Goal: Information Seeking & Learning: Learn about a topic

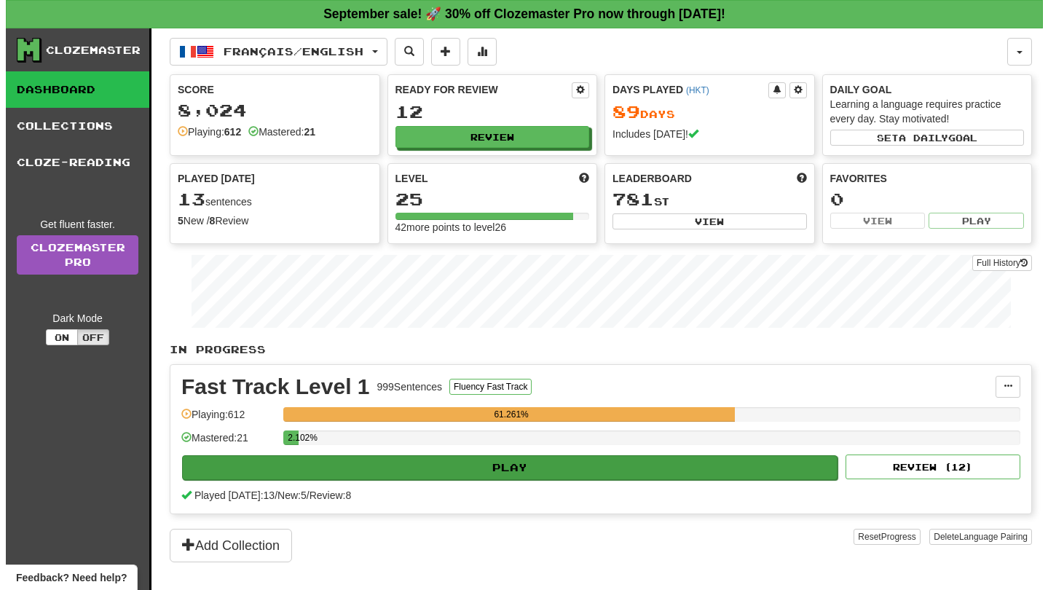
scroll to position [213, 0]
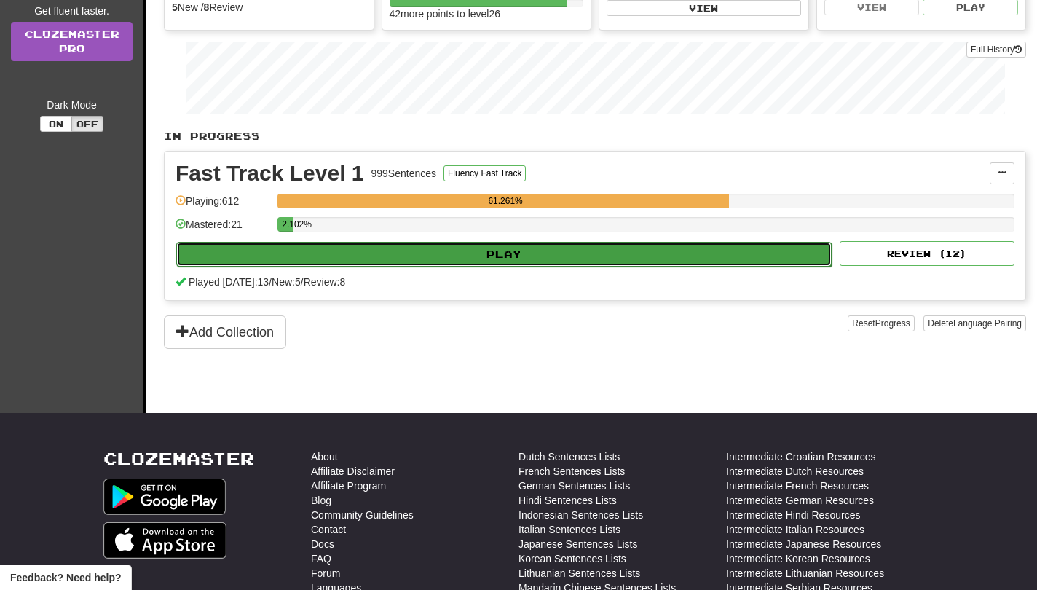
click at [586, 256] on button "Play" at bounding box center [503, 254] width 655 height 25
select select "**"
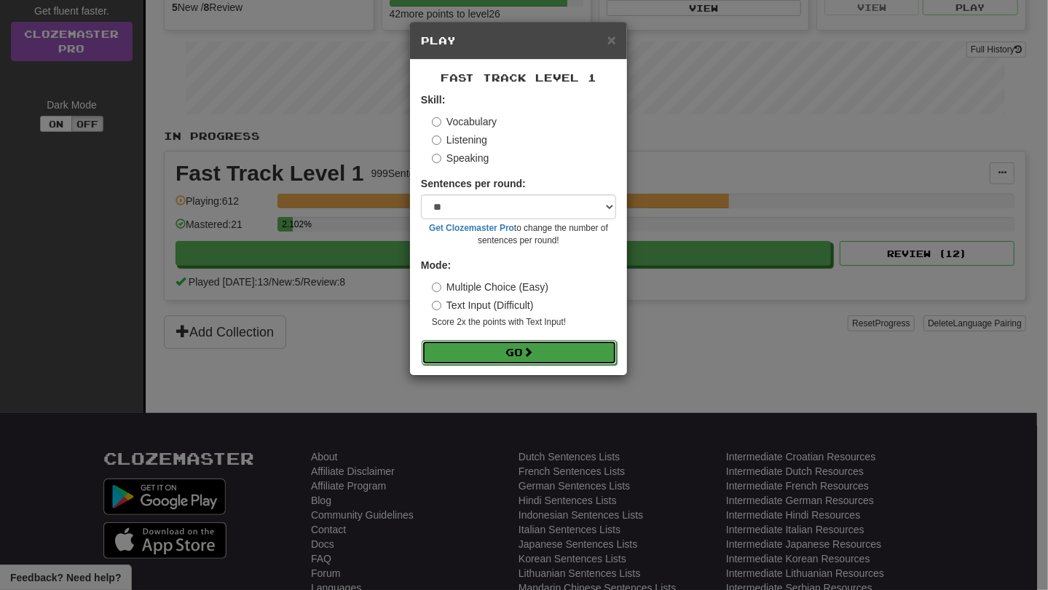
click at [542, 356] on button "Go" at bounding box center [519, 352] width 195 height 25
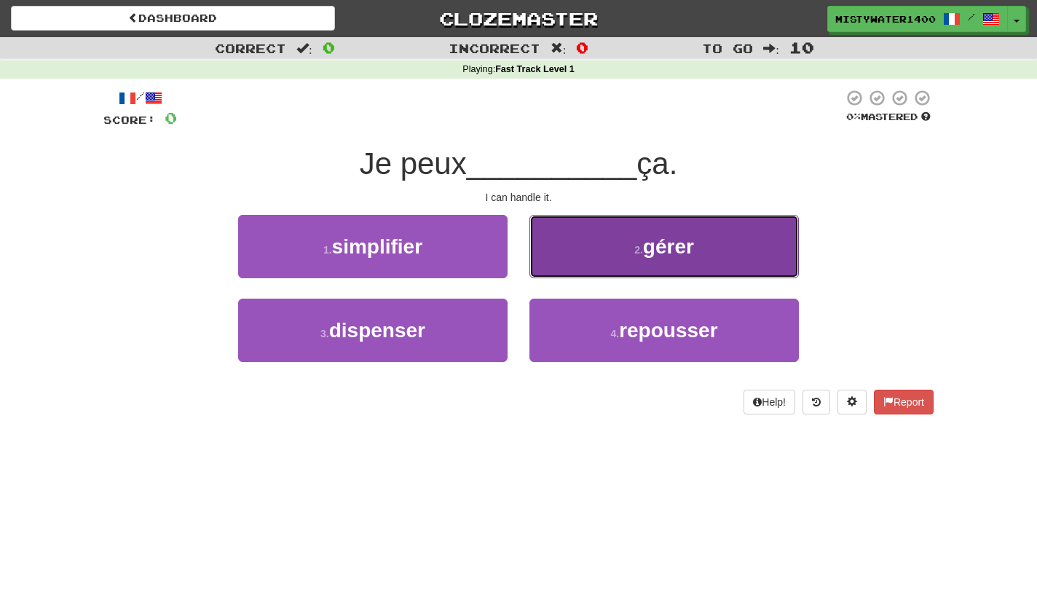
click at [585, 265] on button "2 . gérer" at bounding box center [663, 246] width 269 height 63
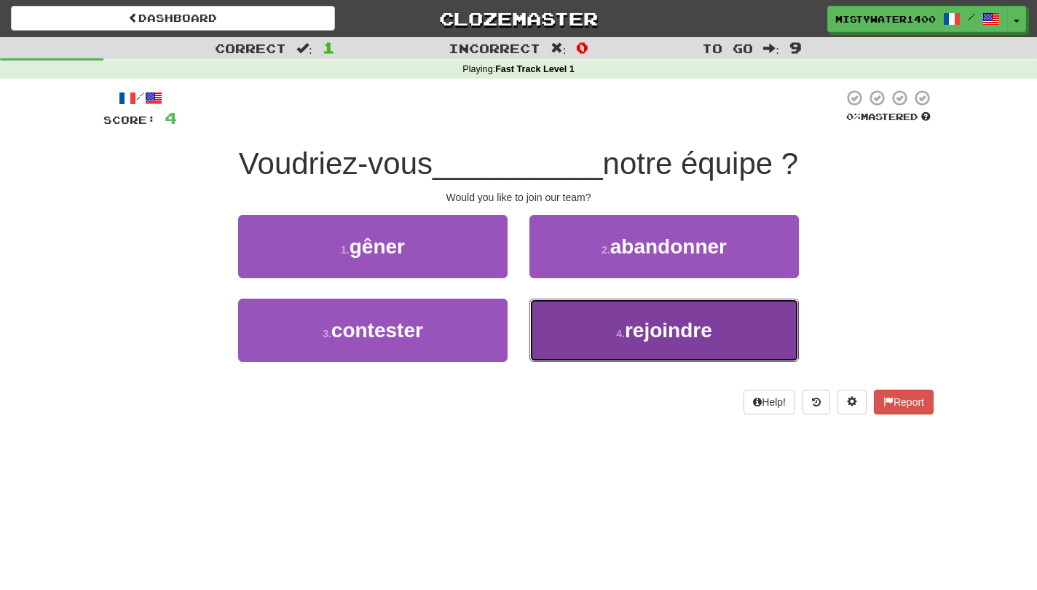
click at [553, 328] on button "4 . rejoindre" at bounding box center [663, 330] width 269 height 63
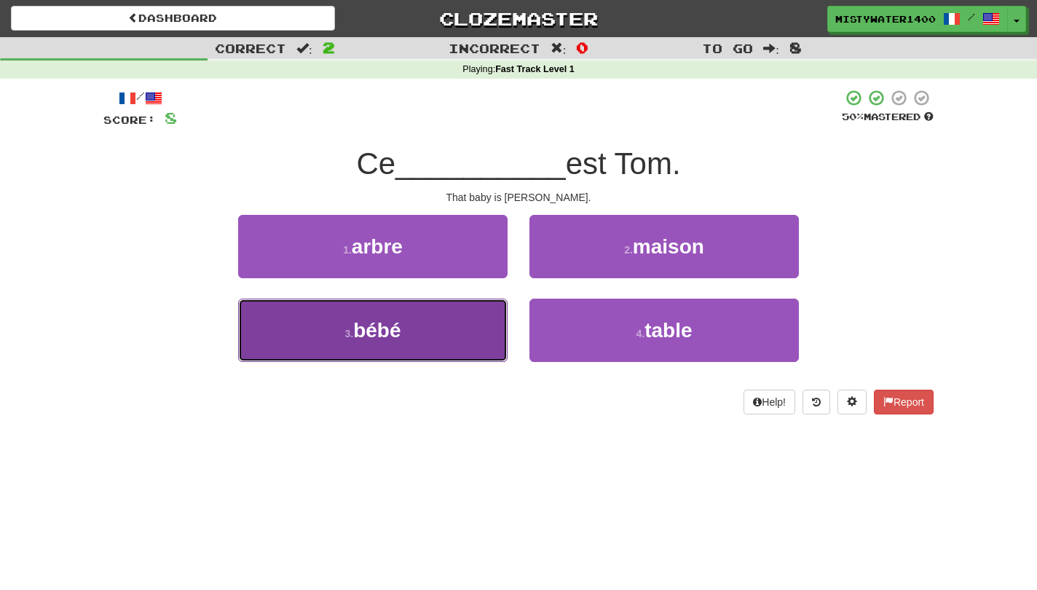
click at [454, 316] on button "3 . bébé" at bounding box center [372, 330] width 269 height 63
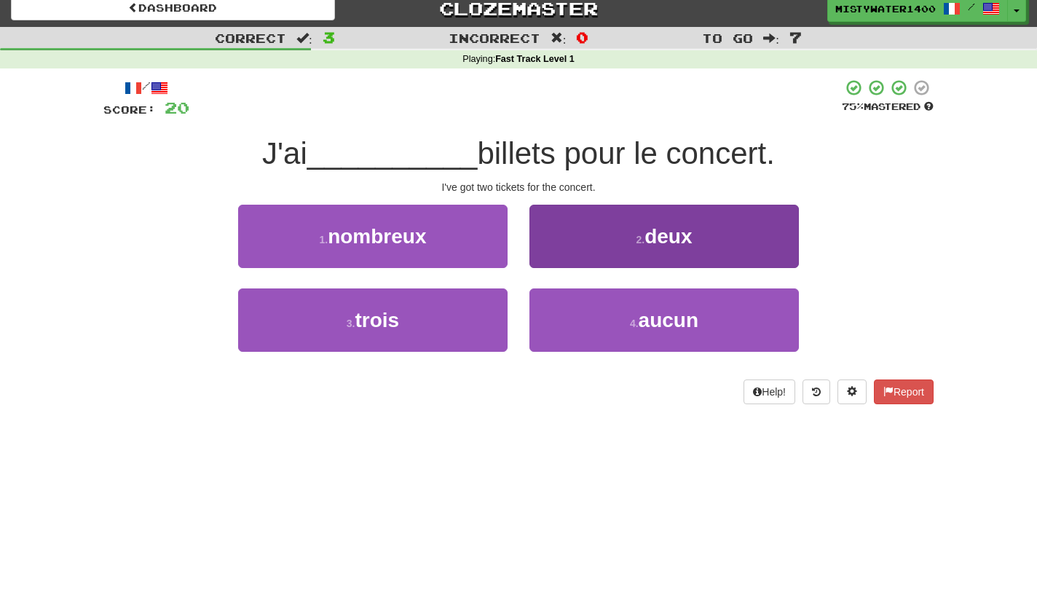
scroll to position [22, 0]
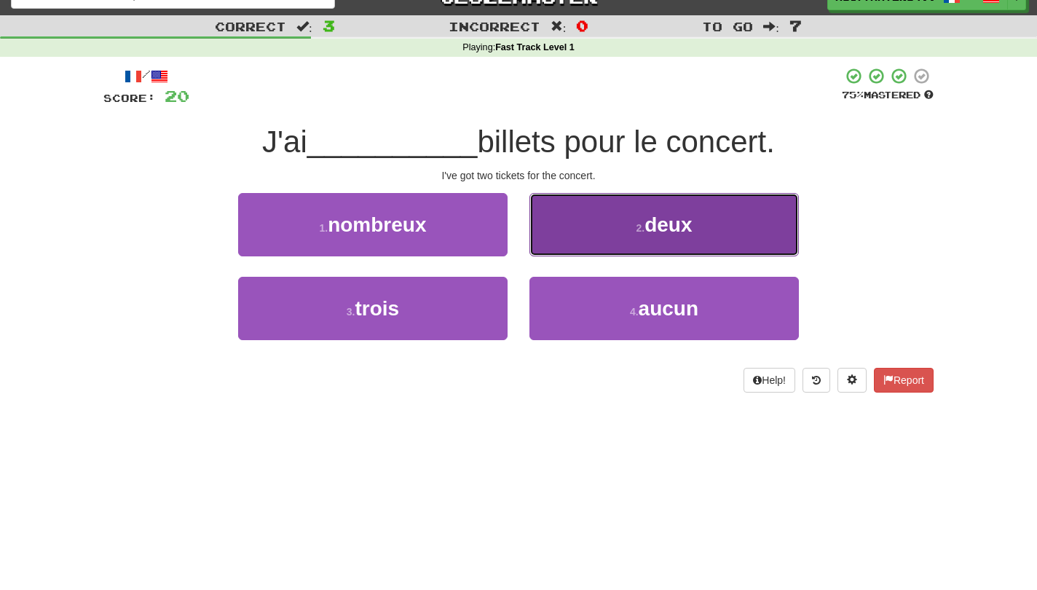
click at [641, 238] on button "2 . deux" at bounding box center [663, 224] width 269 height 63
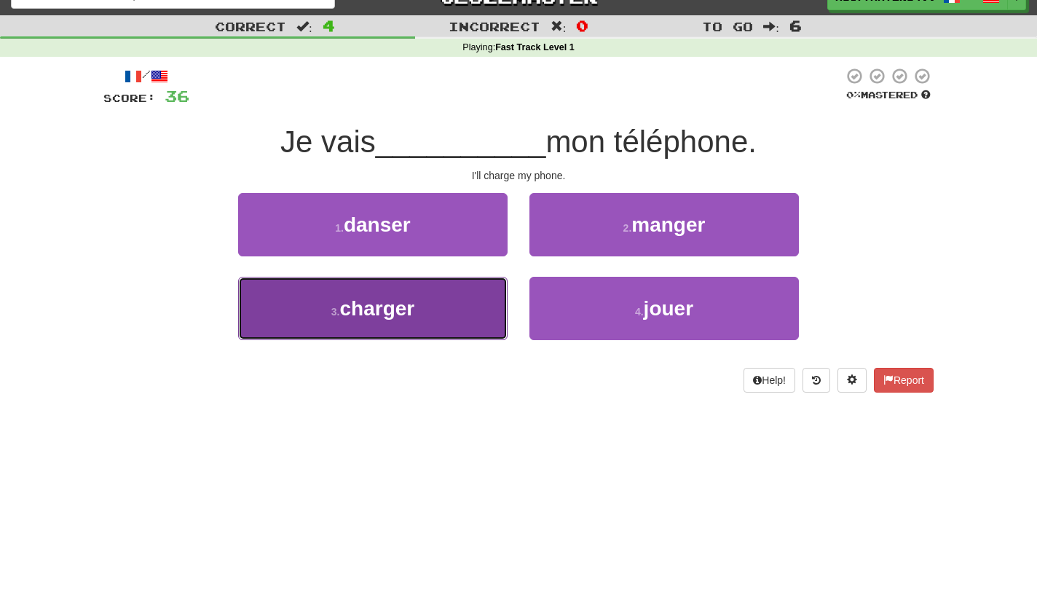
click at [497, 289] on button "3 . charger" at bounding box center [372, 308] width 269 height 63
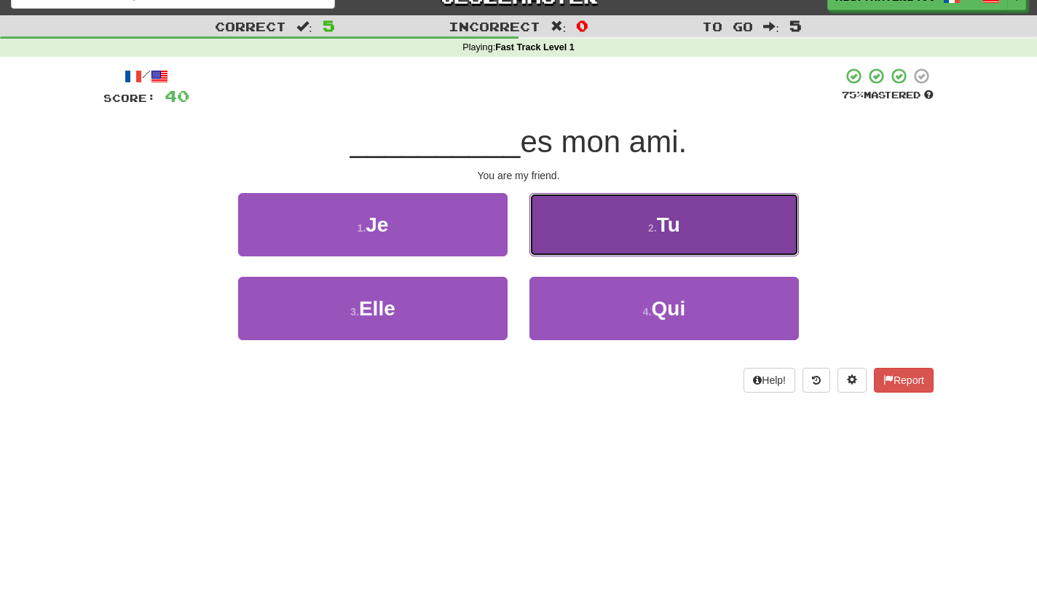
click at [601, 234] on button "2 . Tu" at bounding box center [663, 224] width 269 height 63
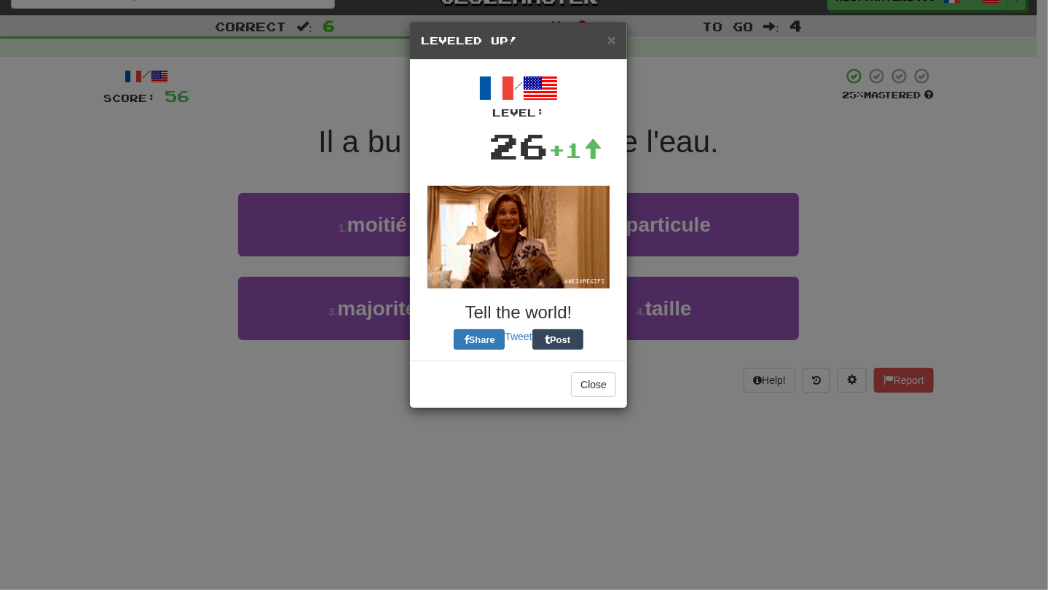
click at [584, 411] on div "× Leveled Up! / Level: 26 +1 Tell the world! Share Tweet Post Close" at bounding box center [524, 295] width 1048 height 590
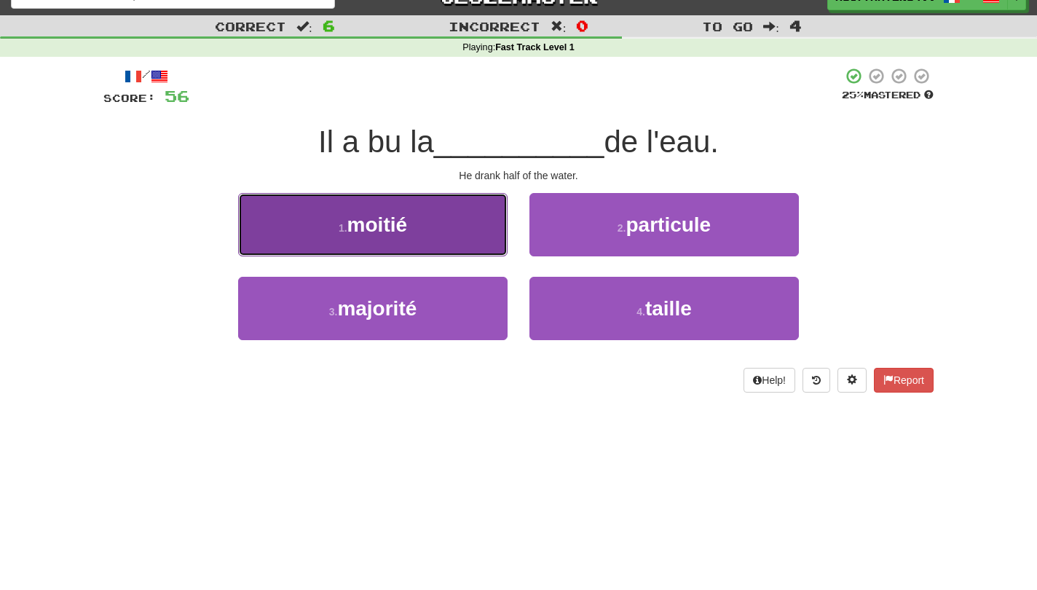
click at [409, 224] on button "1 . moitié" at bounding box center [372, 224] width 269 height 63
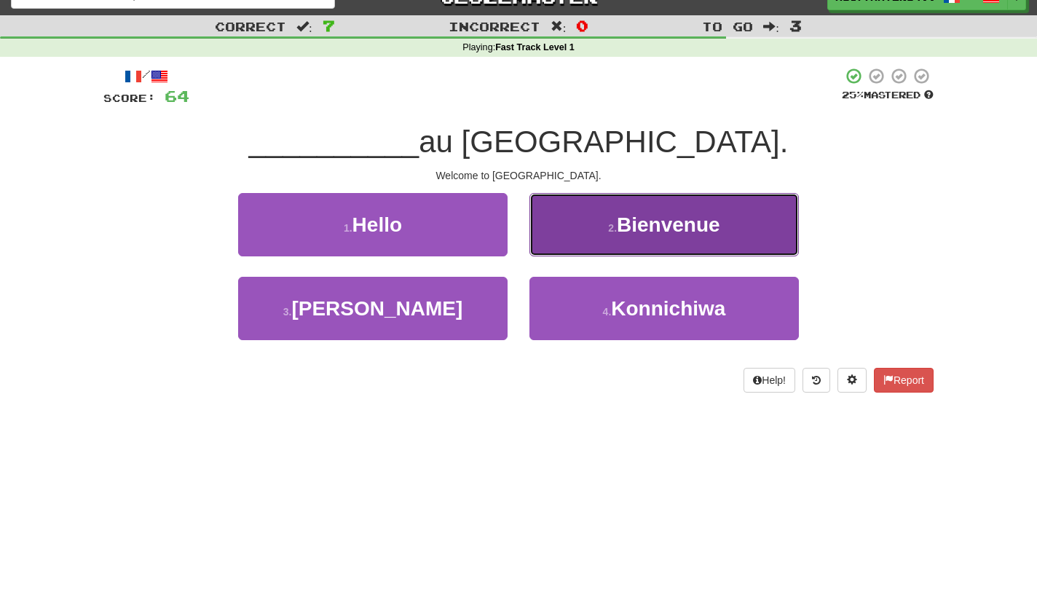
click at [578, 231] on button "2 . Bienvenue" at bounding box center [663, 224] width 269 height 63
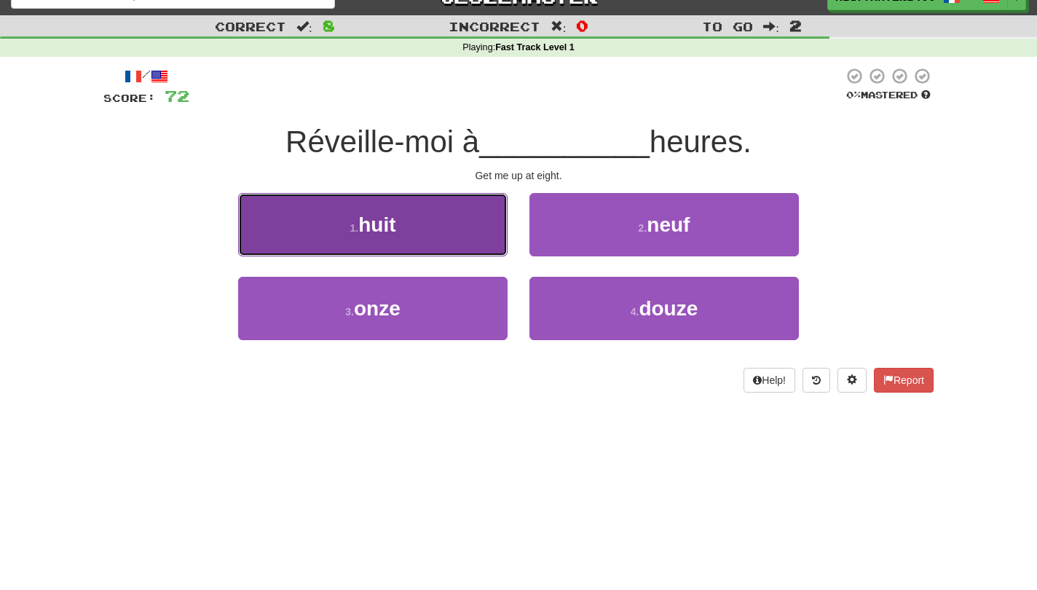
click at [440, 229] on button "1 . huit" at bounding box center [372, 224] width 269 height 63
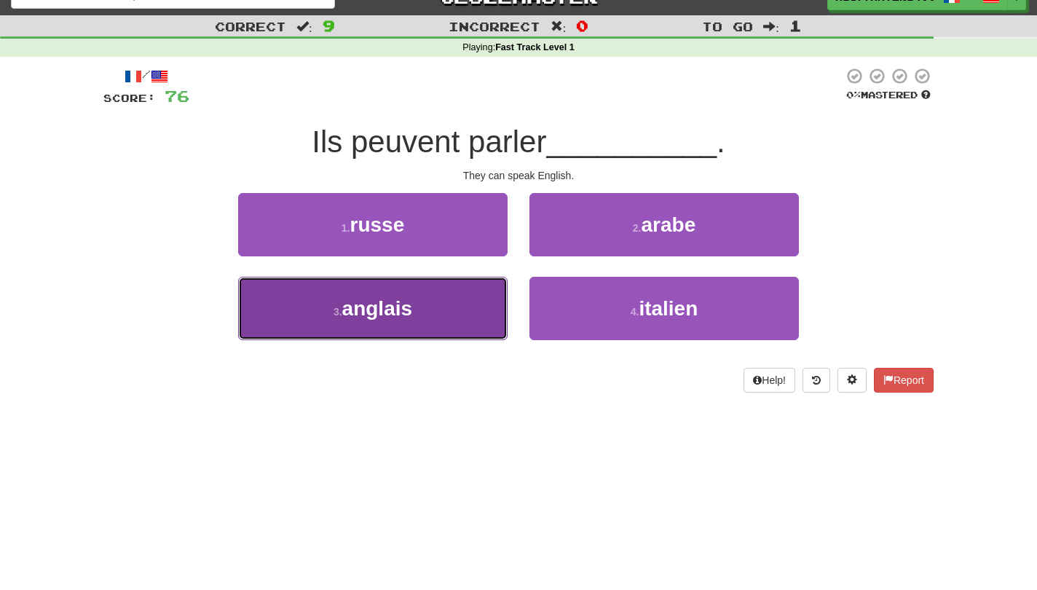
click at [436, 309] on button "3 . anglais" at bounding box center [372, 308] width 269 height 63
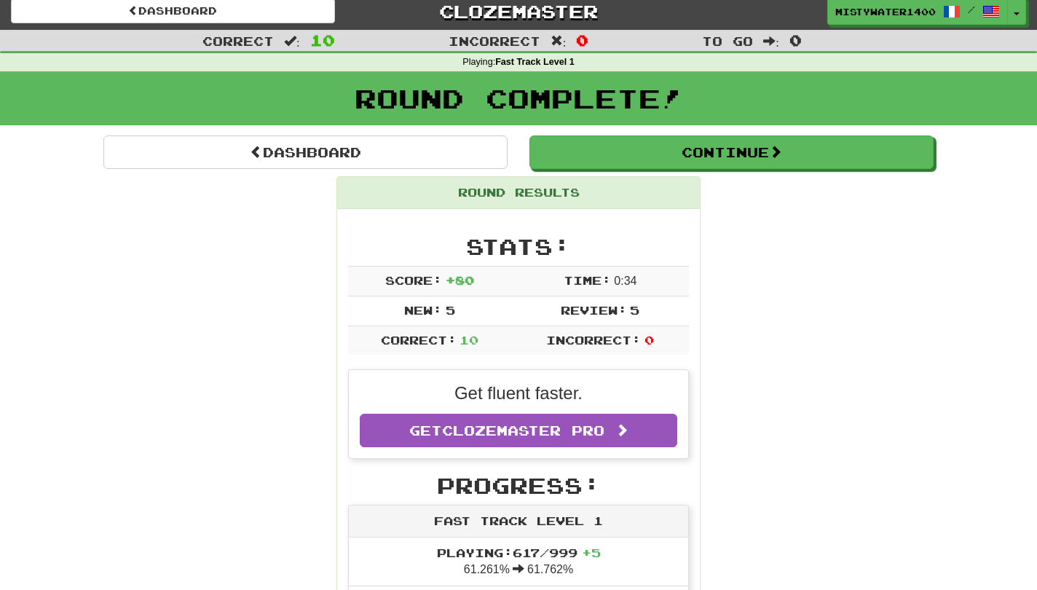
scroll to position [0, 0]
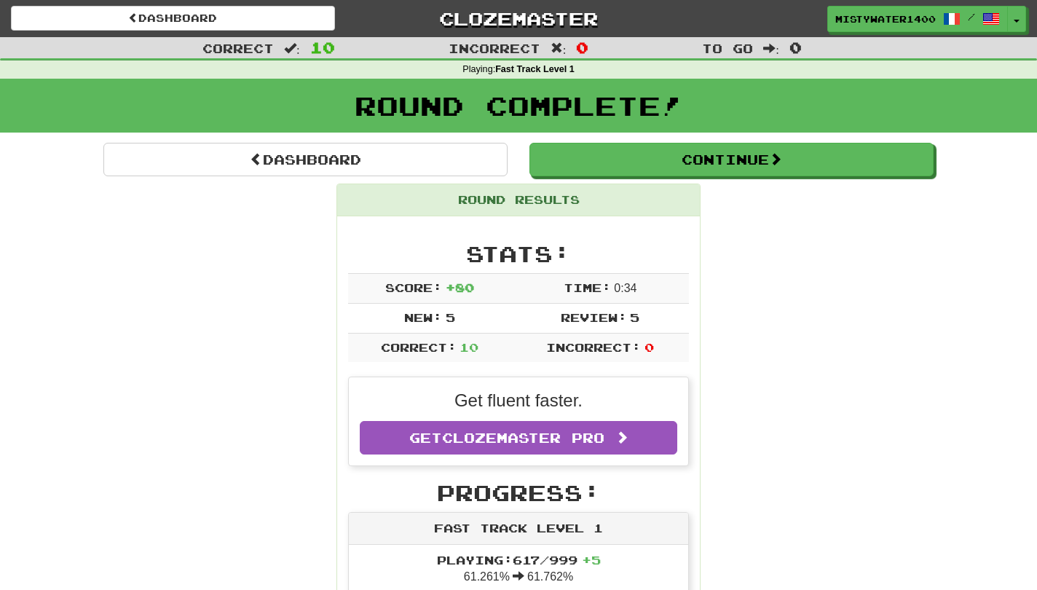
click at [1026, 22] on div "MistyWater1400 / Toggle Dropdown Dashboard Leaderboard Activity Feed Notificati…" at bounding box center [864, 19] width 346 height 26
click at [1022, 22] on button "Toggle Dropdown" at bounding box center [1017, 20] width 19 height 26
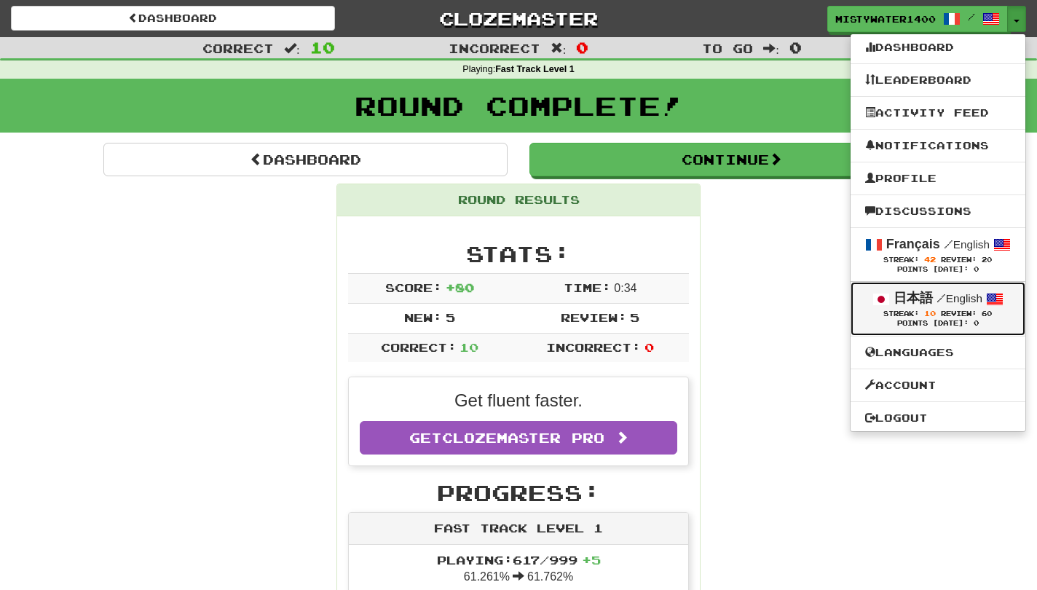
click at [920, 318] on span "Streak: 10" at bounding box center [912, 313] width 58 height 8
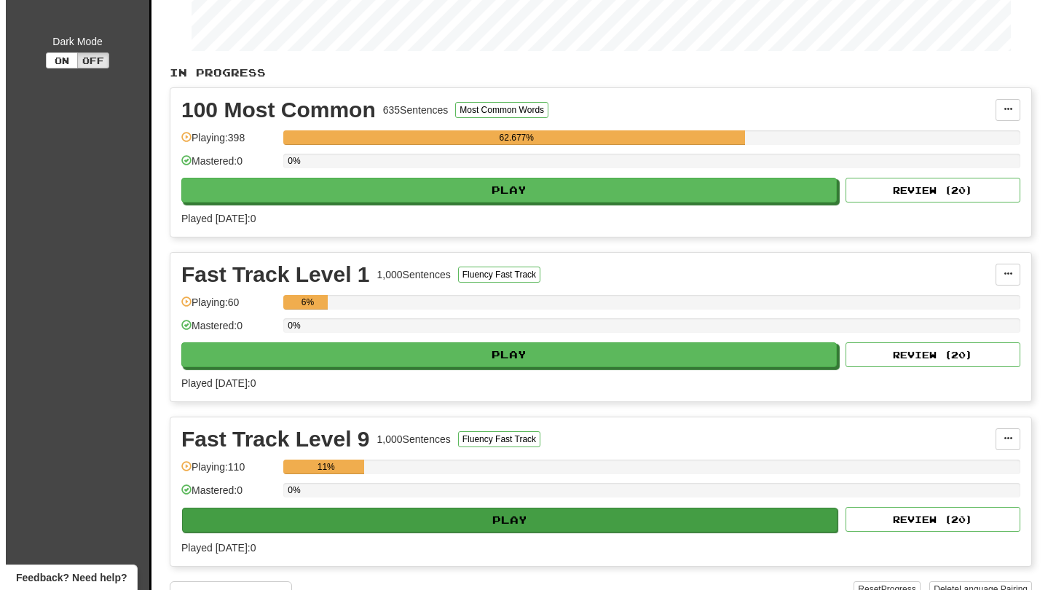
scroll to position [320, 0]
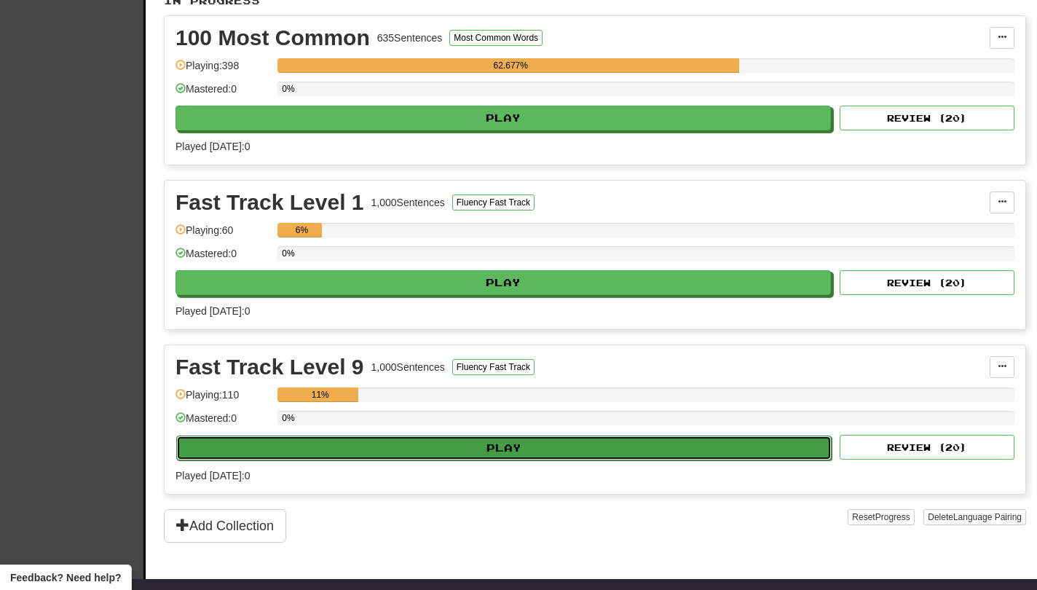
click at [649, 459] on button "Play" at bounding box center [503, 447] width 655 height 25
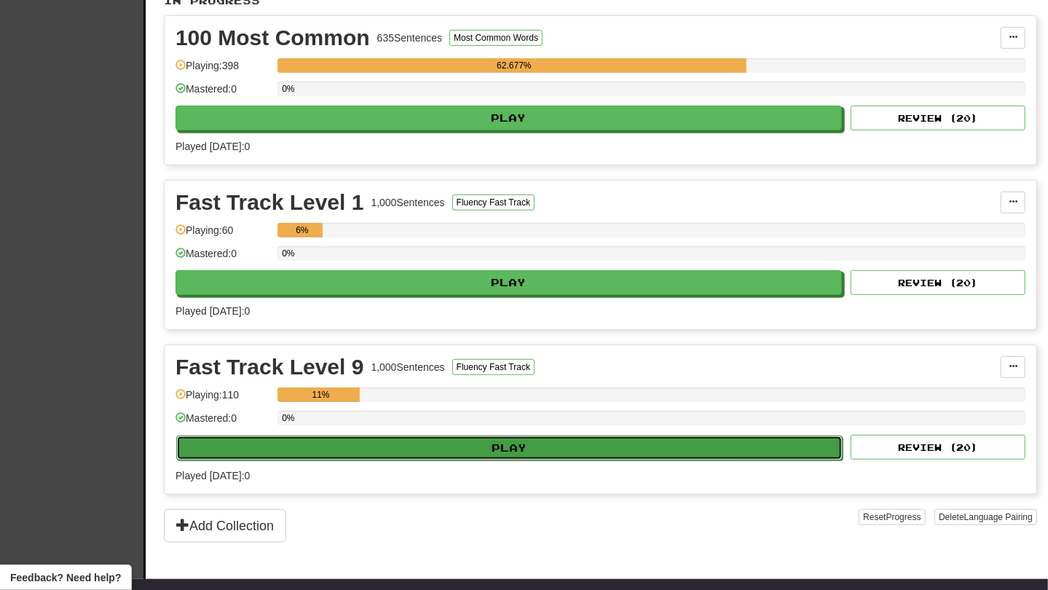
select select "**"
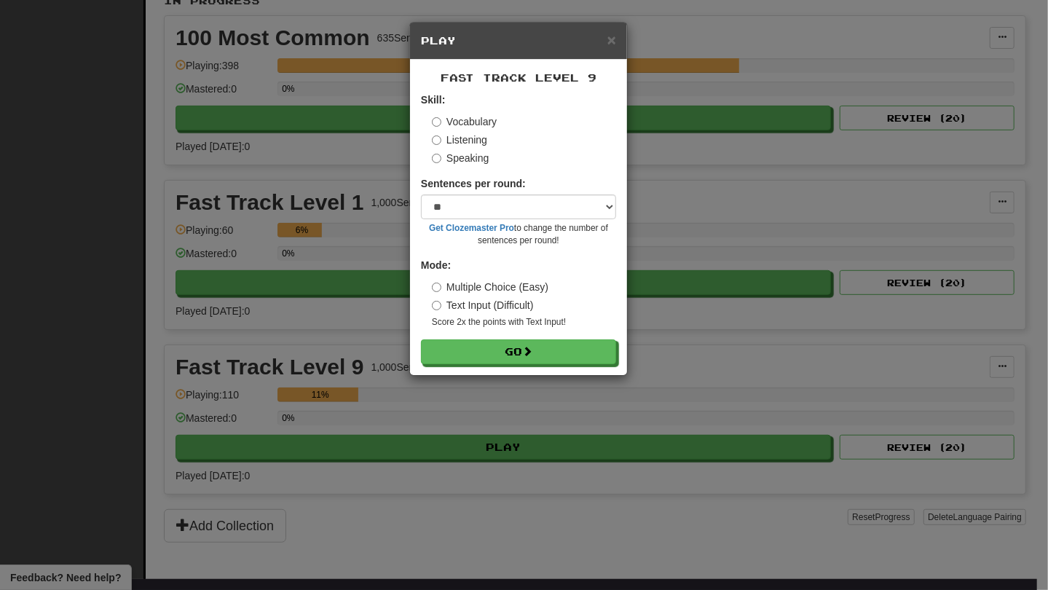
click at [588, 371] on div "Fast Track Level 9 Skill: Vocabulary Listening Speaking Sentences per round: * …" at bounding box center [518, 217] width 217 height 315
click at [587, 356] on button "Go" at bounding box center [519, 352] width 195 height 25
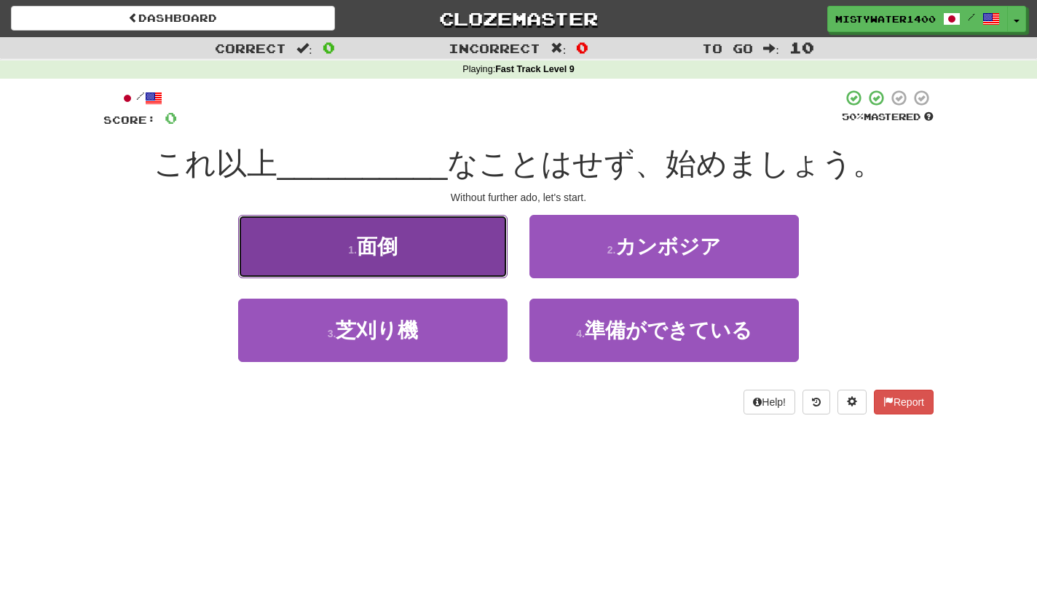
click at [476, 253] on button "1 . 面倒" at bounding box center [372, 246] width 269 height 63
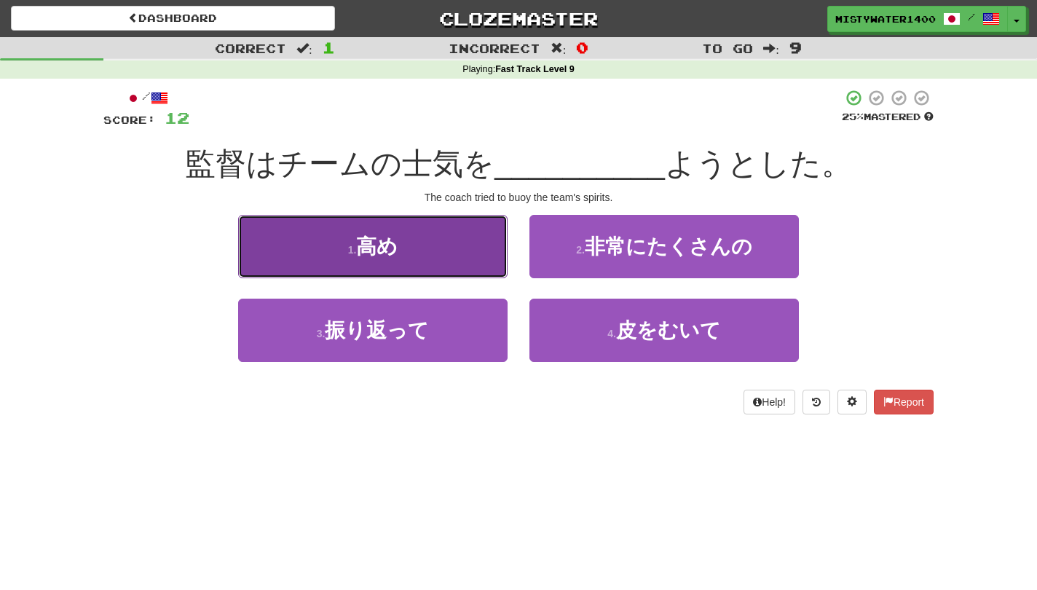
click at [481, 263] on button "1 . 高め" at bounding box center [372, 246] width 269 height 63
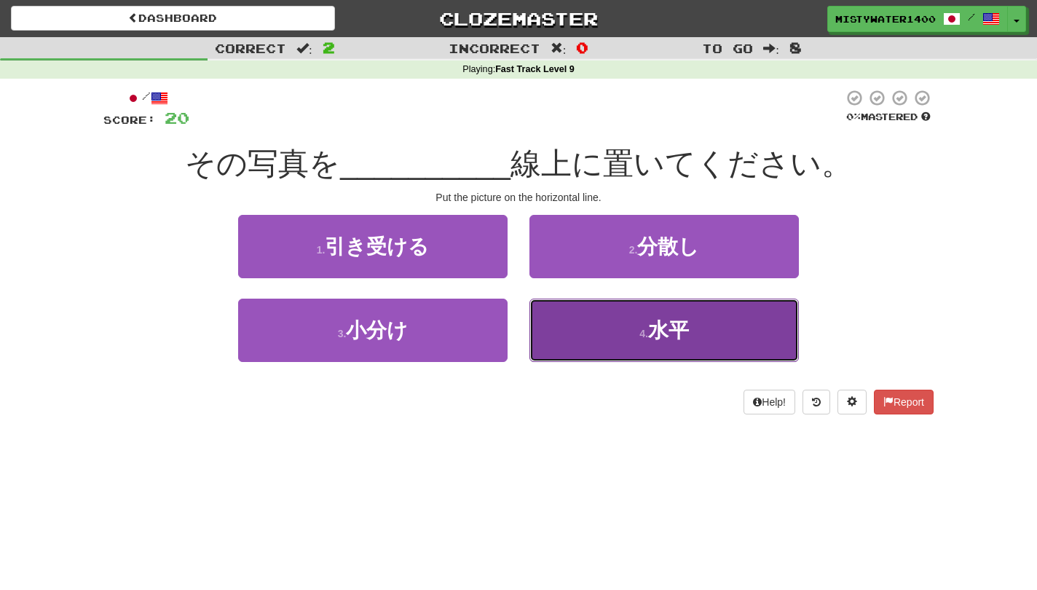
click at [573, 344] on button "4 . 水平" at bounding box center [663, 330] width 269 height 63
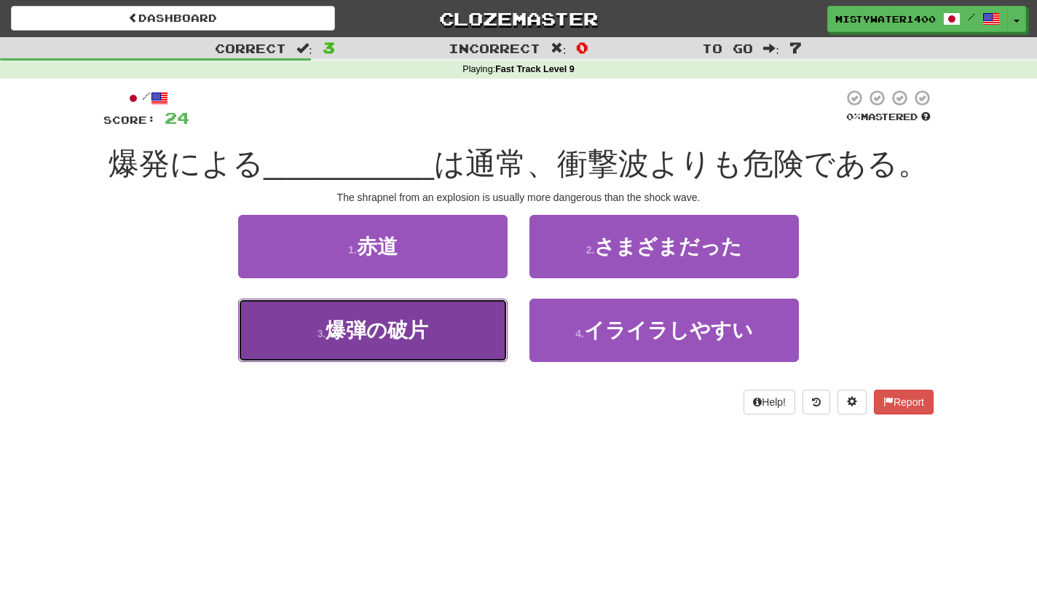
click at [485, 350] on button "3 . 爆弾の破片" at bounding box center [372, 330] width 269 height 63
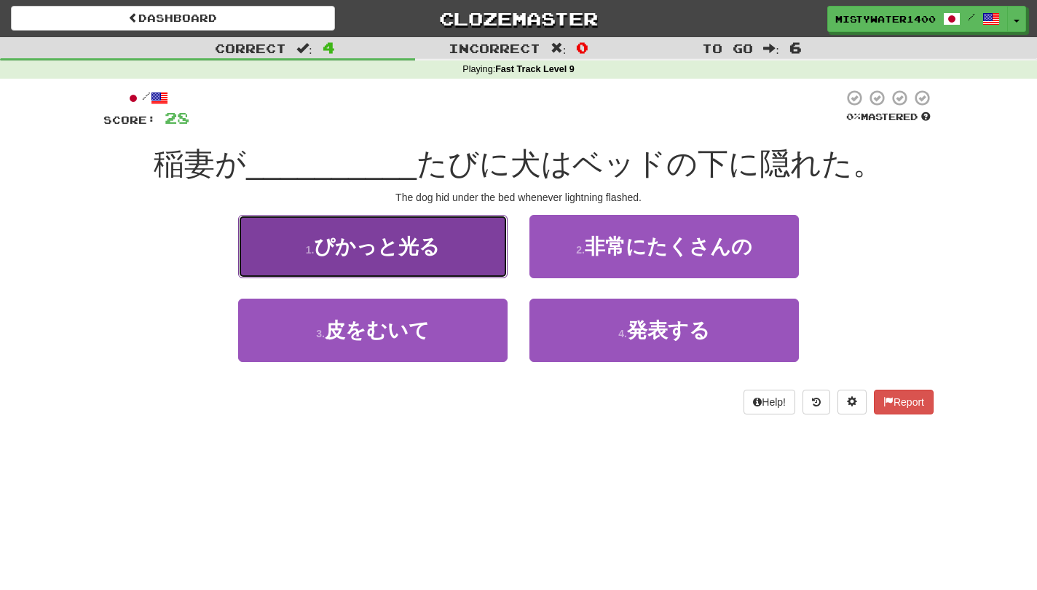
click at [451, 255] on button "1 . ぴかっと光る" at bounding box center [372, 246] width 269 height 63
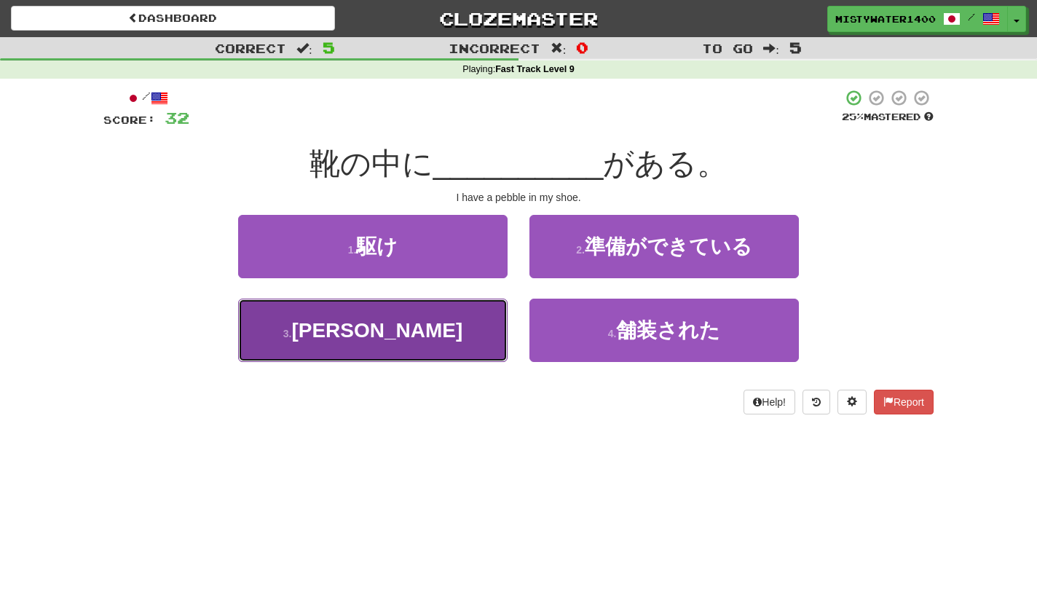
click at [483, 342] on button "3 . 小石" at bounding box center [372, 330] width 269 height 63
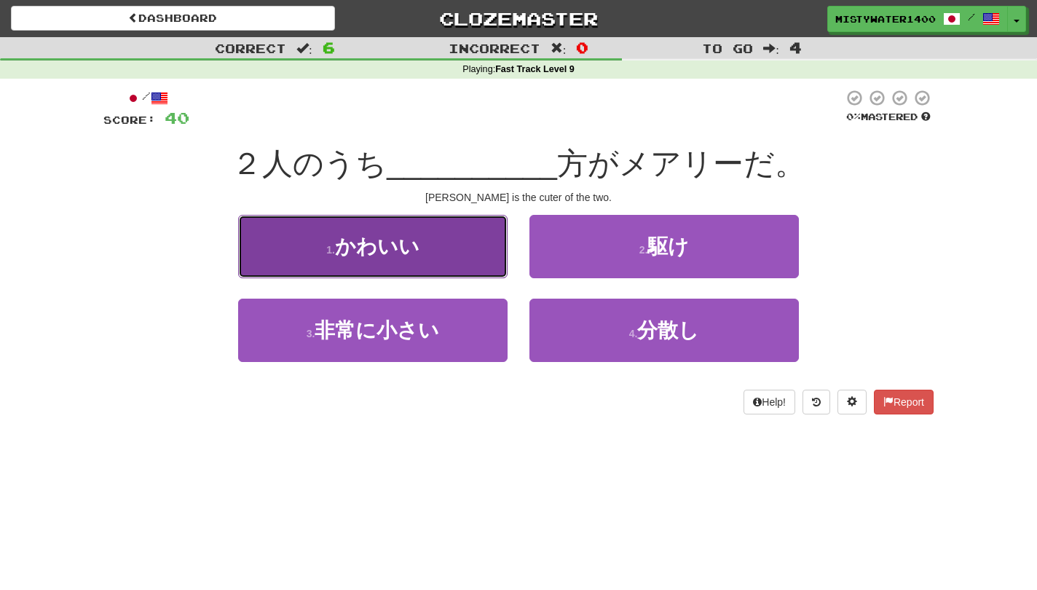
click at [436, 264] on button "1 . かわいい" at bounding box center [372, 246] width 269 height 63
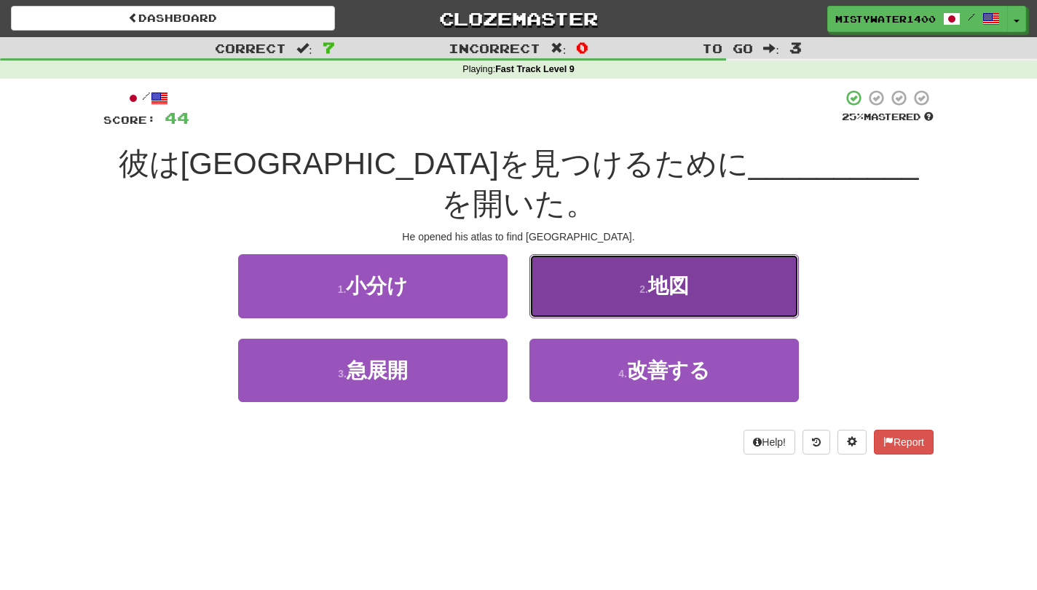
click at [567, 298] on button "2 . 地図" at bounding box center [663, 285] width 269 height 63
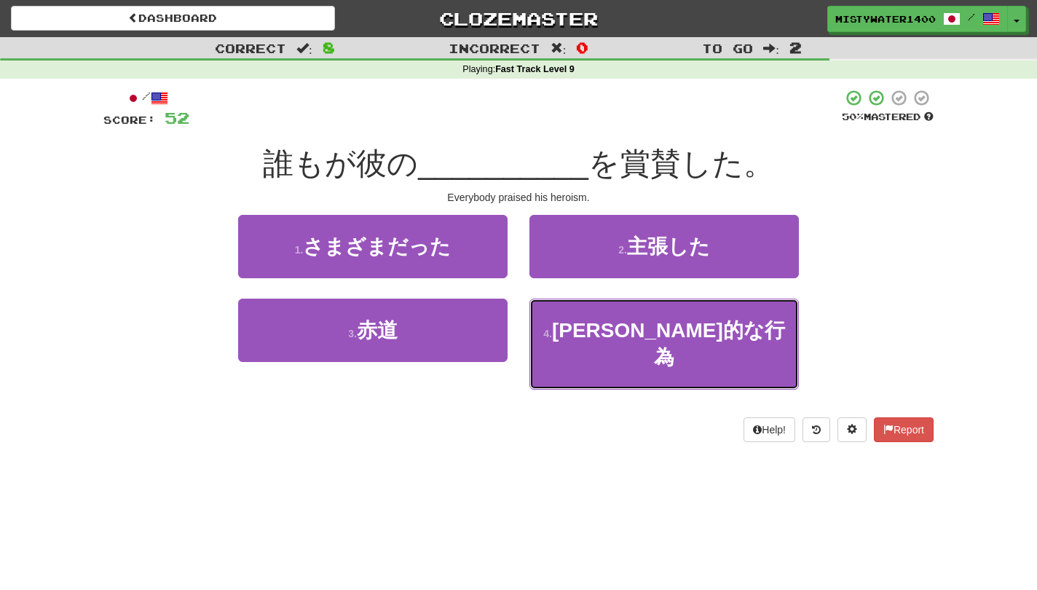
click at [561, 309] on button "4 . 英雄的な行為" at bounding box center [663, 344] width 269 height 91
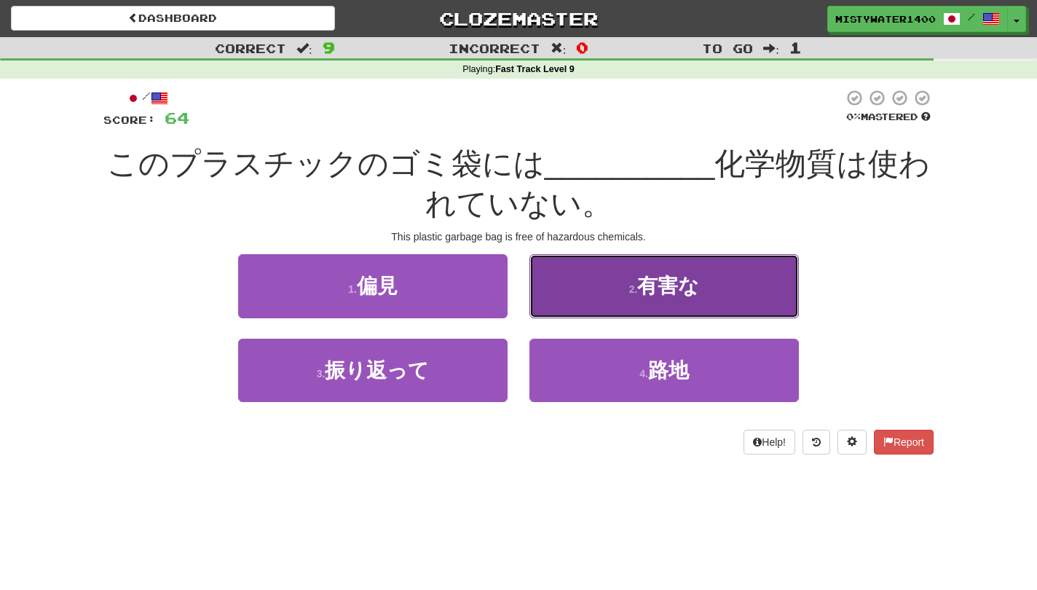
click at [575, 296] on button "2 . 有害な" at bounding box center [663, 285] width 269 height 63
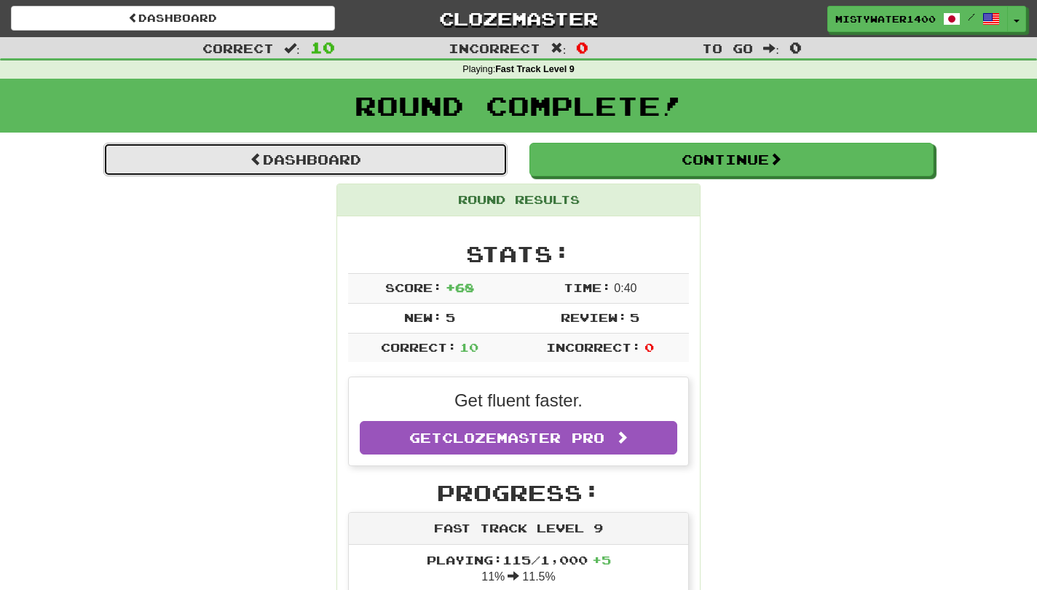
click at [381, 167] on link "Dashboard" at bounding box center [305, 159] width 404 height 33
